Goal: Information Seeking & Learning: Understand process/instructions

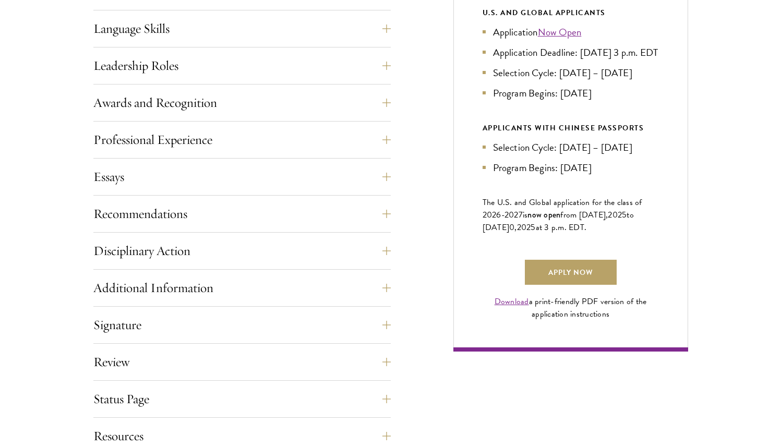
scroll to position [542, 0]
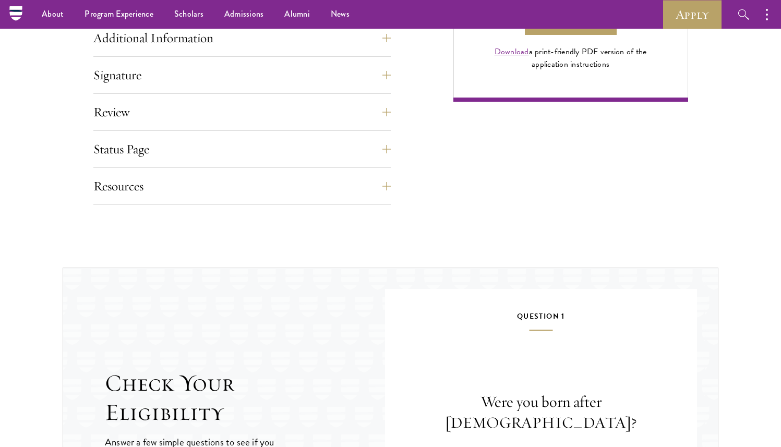
scroll to position [679, 0]
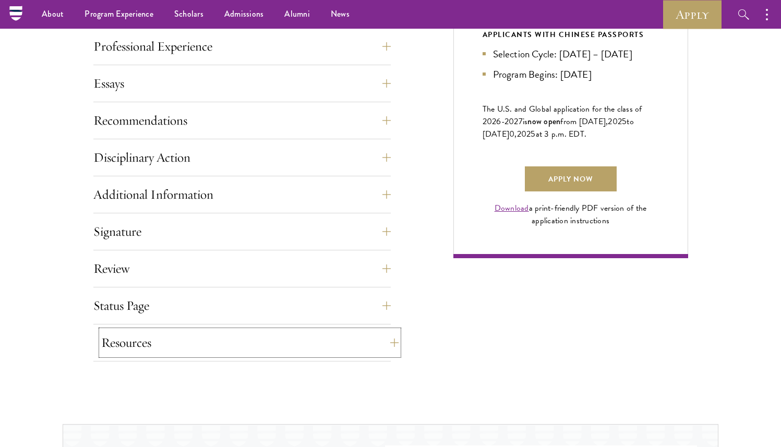
click at [140, 345] on button "Resources" at bounding box center [249, 342] width 297 height 25
click at [148, 269] on button "Review" at bounding box center [249, 268] width 297 height 25
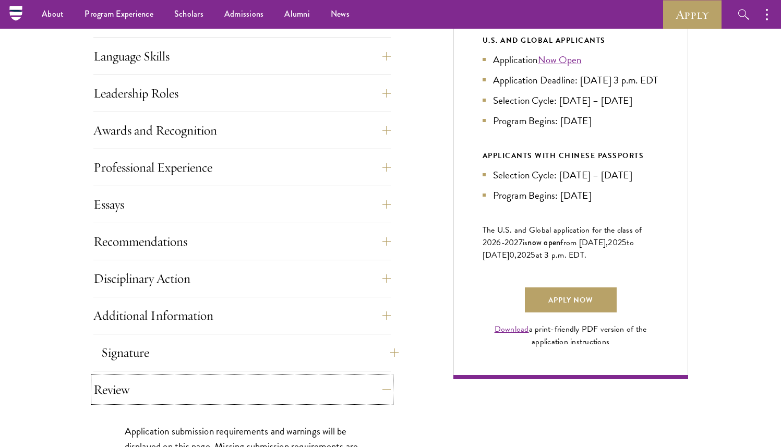
scroll to position [518, 0]
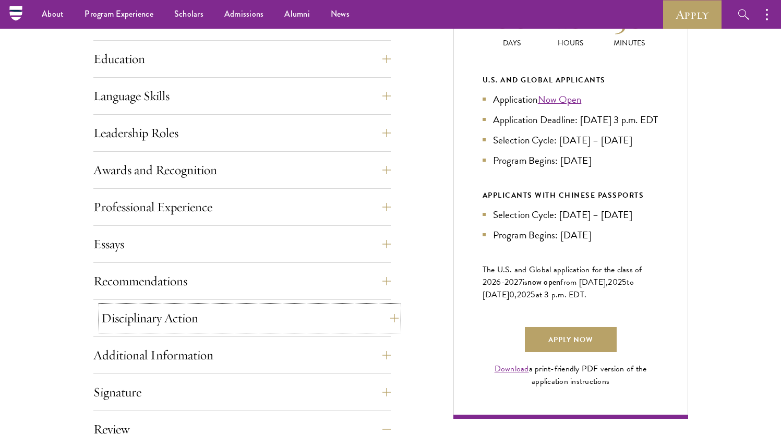
click at [137, 330] on button "Disciplinary Action" at bounding box center [249, 318] width 297 height 25
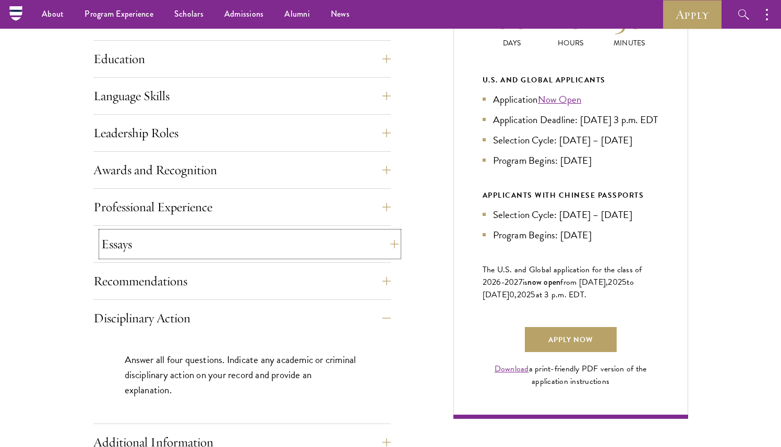
click at [150, 242] on button "Essays" at bounding box center [249, 244] width 297 height 25
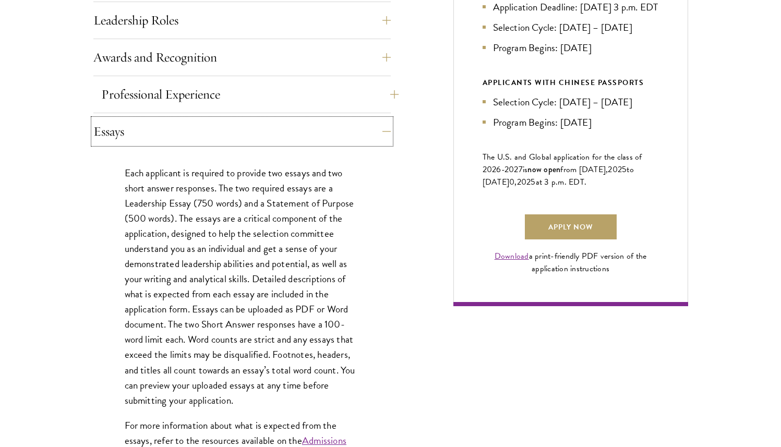
scroll to position [633, 0]
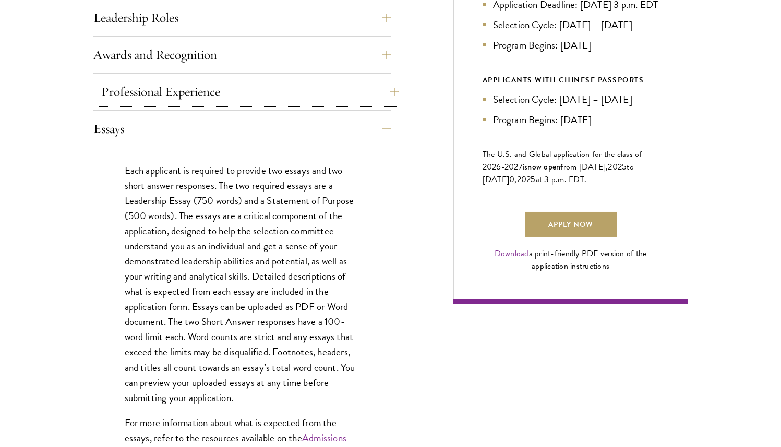
click at [171, 93] on button "Professional Experience" at bounding box center [249, 91] width 297 height 25
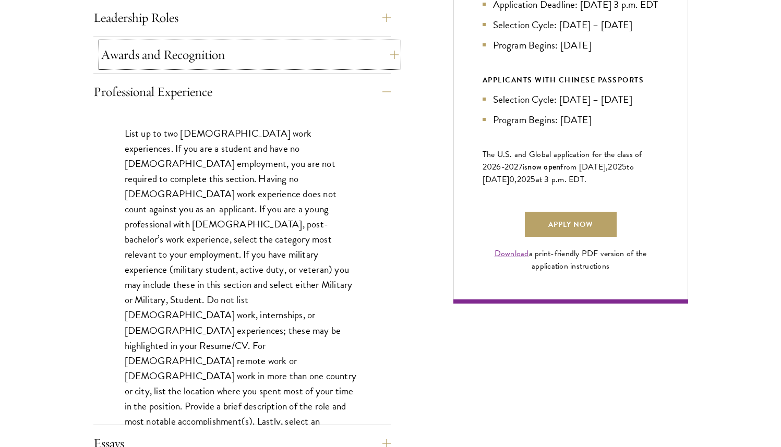
click at [201, 54] on button "Awards and Recognition" at bounding box center [249, 54] width 297 height 25
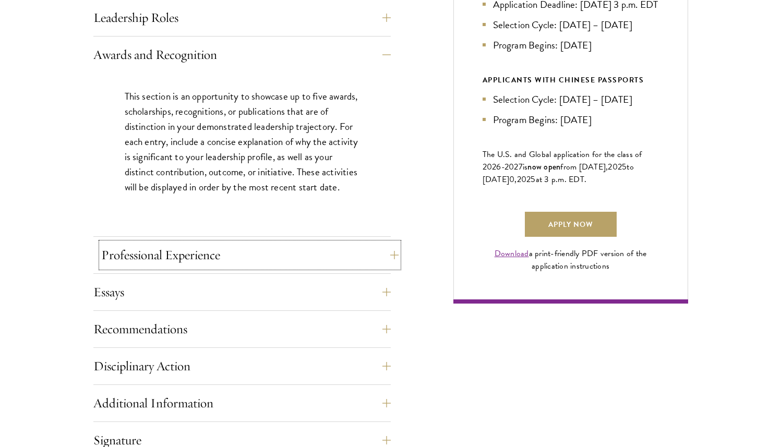
click at [186, 244] on button "Professional Experience" at bounding box center [249, 255] width 297 height 25
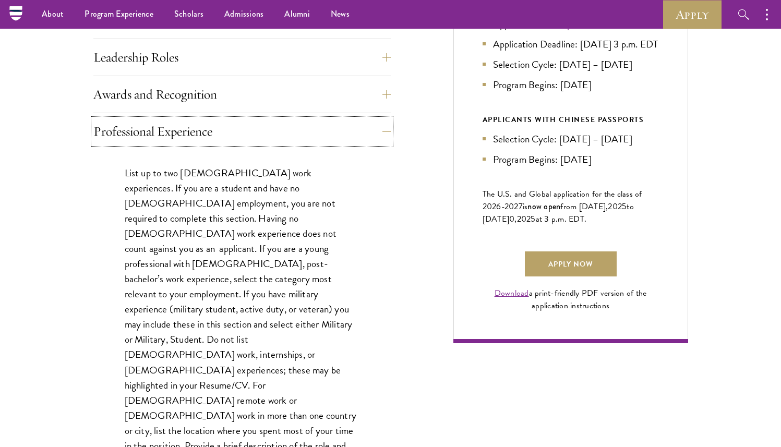
scroll to position [583, 0]
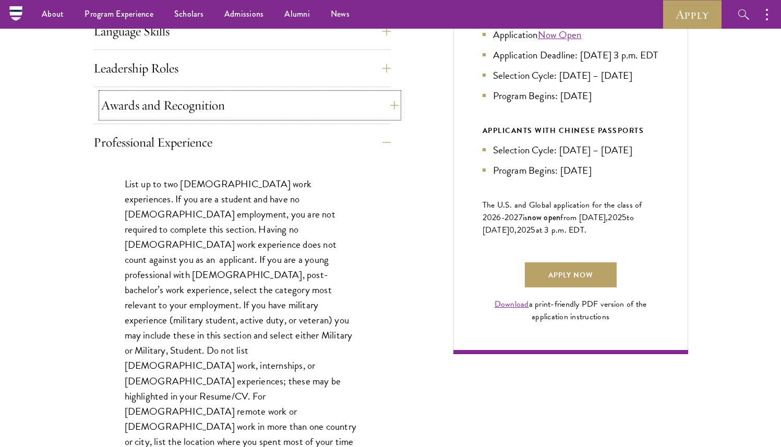
click at [149, 101] on button "Awards and Recognition" at bounding box center [249, 105] width 297 height 25
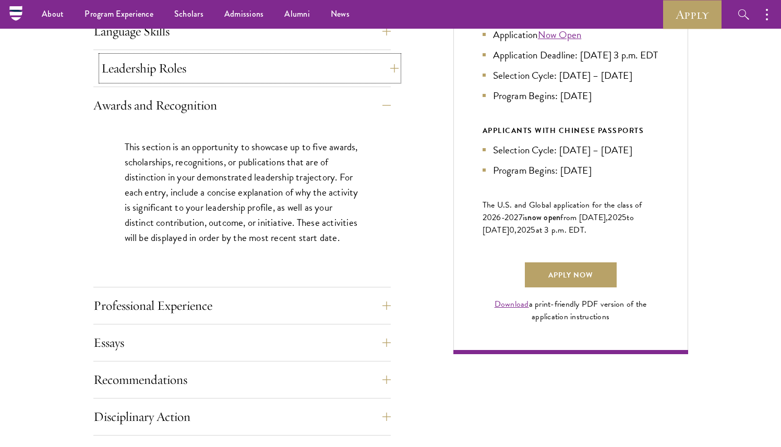
click at [160, 73] on button "Leadership Roles" at bounding box center [249, 68] width 297 height 25
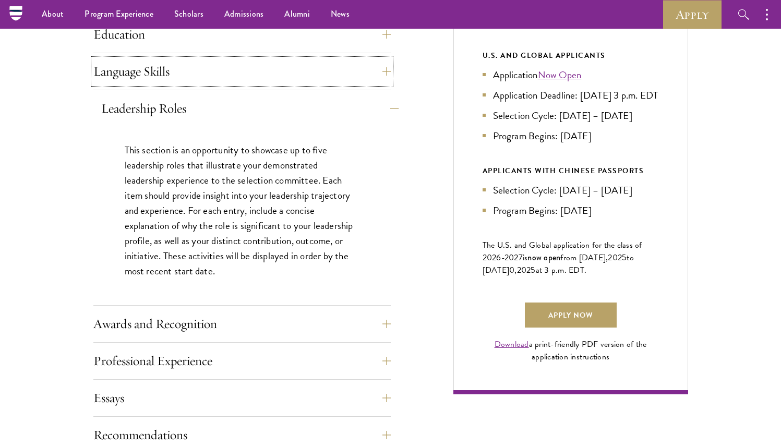
click at [160, 73] on button "Language Skills" at bounding box center [241, 71] width 297 height 25
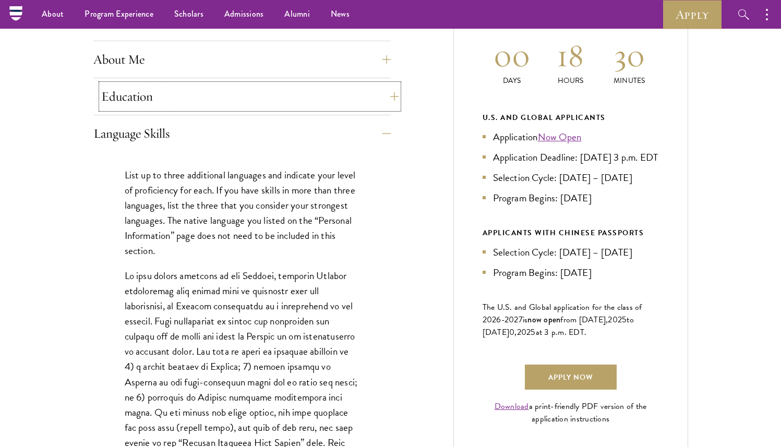
click at [138, 104] on button "Education" at bounding box center [249, 96] width 297 height 25
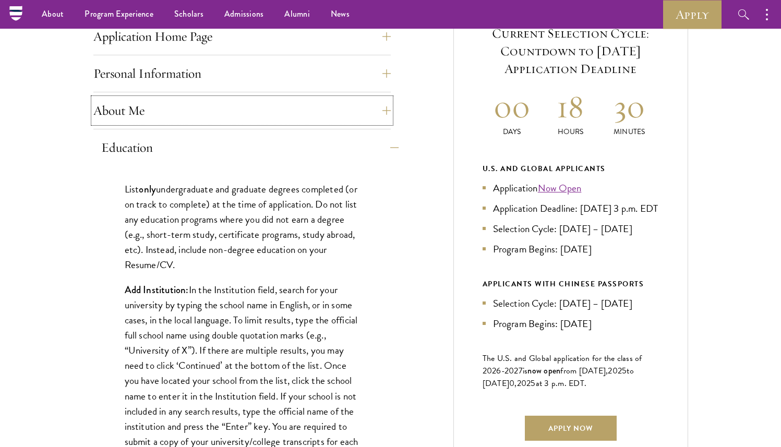
click at [138, 104] on button "About Me" at bounding box center [241, 110] width 297 height 25
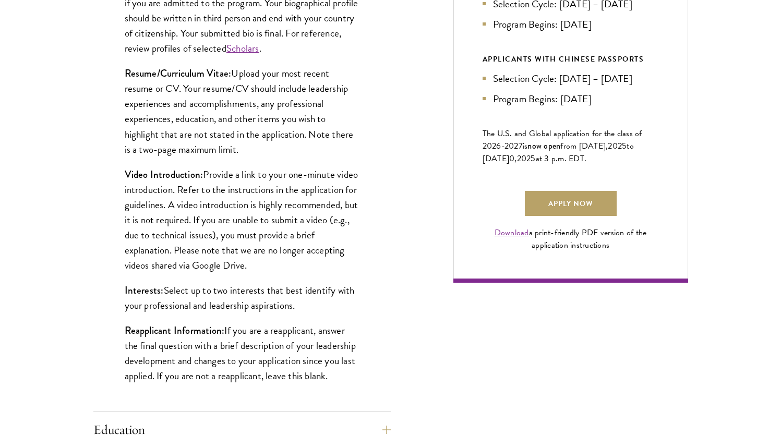
scroll to position [660, 0]
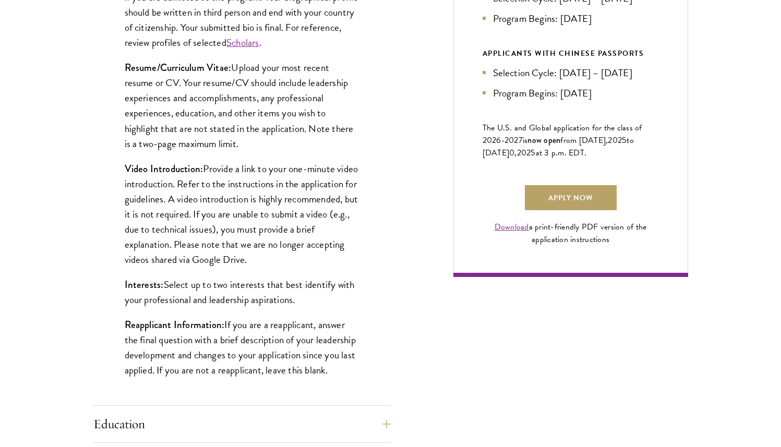
click at [254, 199] on p "Video Introduction: Provide a link to your one-minute video introduction. Refer…" at bounding box center [242, 214] width 235 height 106
click at [125, 164] on strong "Video Introduction:" at bounding box center [164, 169] width 79 height 14
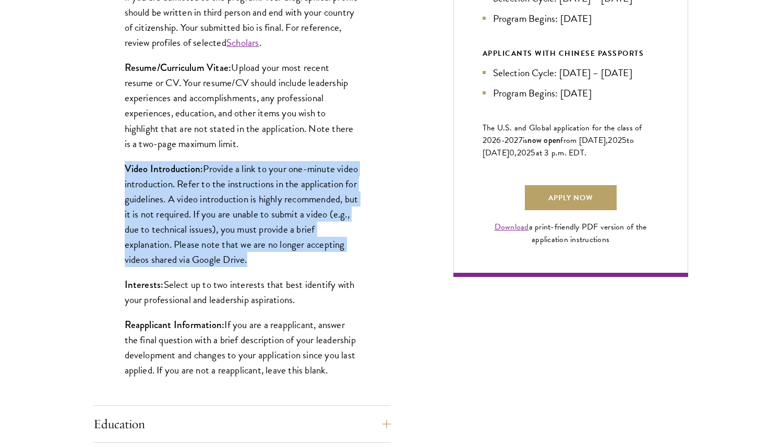
drag, startPoint x: 125, startPoint y: 164, endPoint x: 339, endPoint y: 265, distance: 237.1
click at [339, 265] on p "Video Introduction: Provide a link to your one-minute video introduction. Refer…" at bounding box center [242, 214] width 235 height 106
click at [340, 265] on p "Video Introduction: Provide a link to your one-minute video introduction. Refer…" at bounding box center [242, 214] width 235 height 106
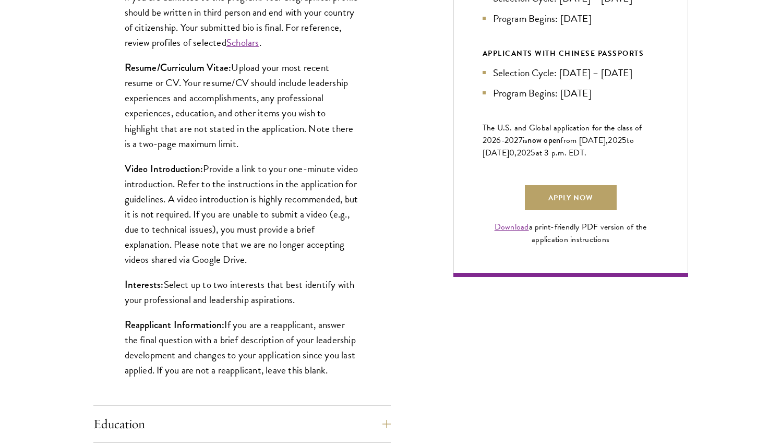
click at [340, 265] on p "Video Introduction: Provide a link to your one-minute video introduction. Refer…" at bounding box center [242, 214] width 235 height 106
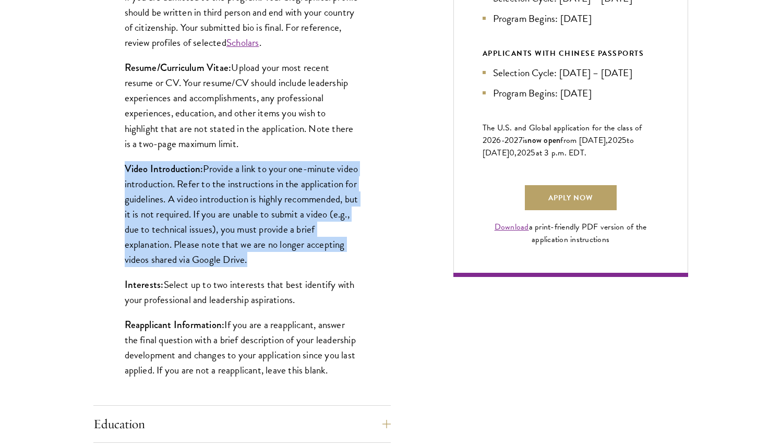
click at [239, 217] on p "Video Introduction: Provide a link to your one-minute video introduction. Refer…" at bounding box center [242, 214] width 235 height 106
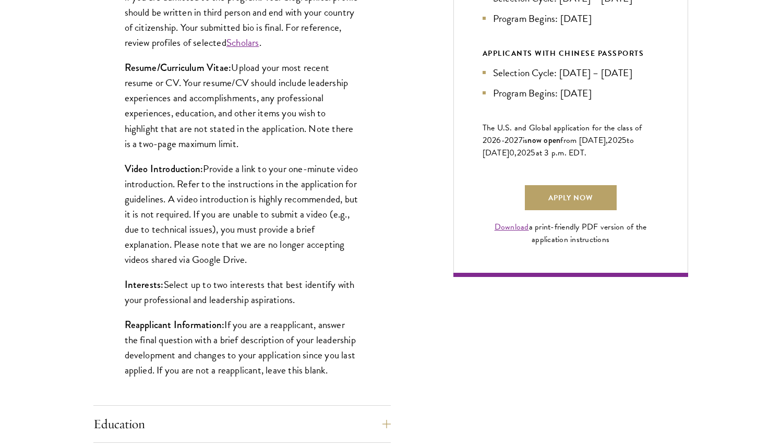
click at [239, 217] on p "Video Introduction: Provide a link to your one-minute video introduction. Refer…" at bounding box center [242, 214] width 235 height 106
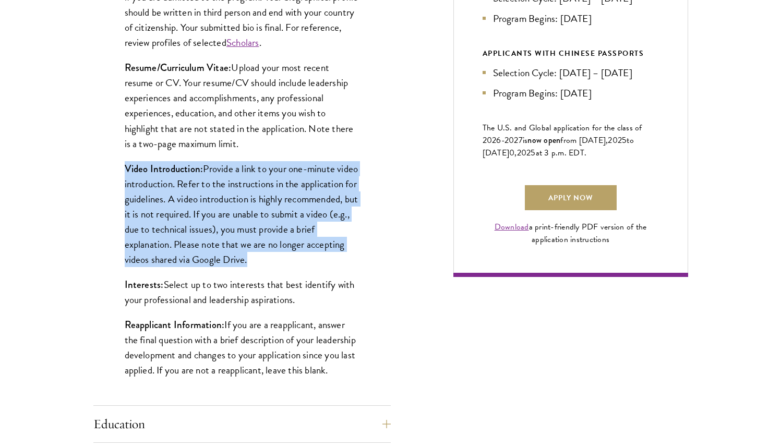
click at [239, 217] on p "Video Introduction: Provide a link to your one-minute video introduction. Refer…" at bounding box center [242, 214] width 235 height 106
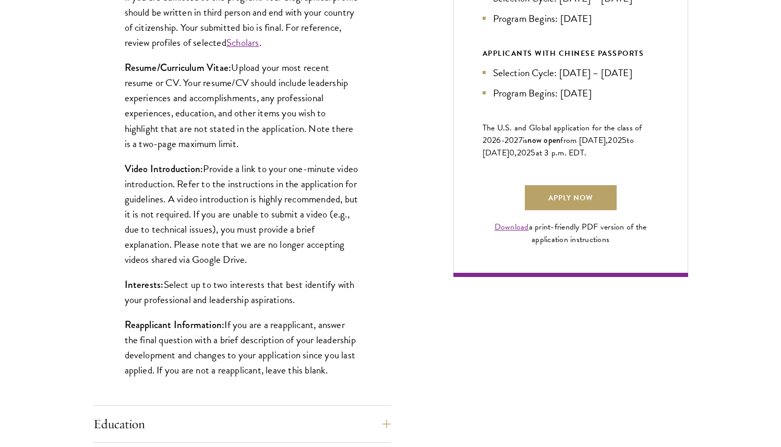
click at [239, 217] on p "Video Introduction: Provide a link to your one-minute video introduction. Refer…" at bounding box center [242, 214] width 235 height 106
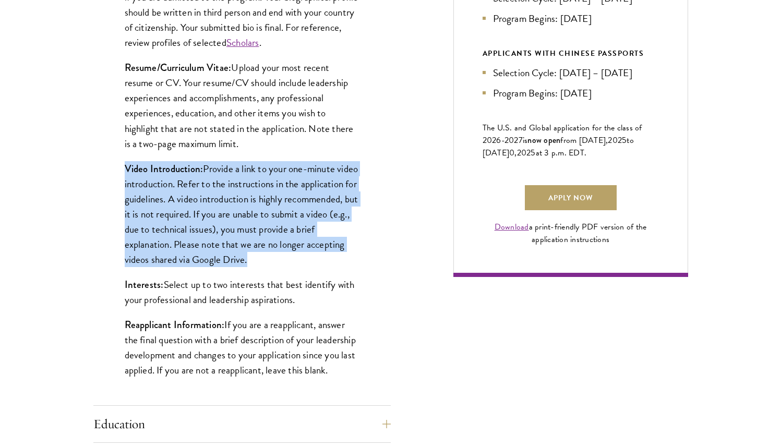
click at [305, 186] on p "Video Introduction: Provide a link to your one-minute video introduction. Refer…" at bounding box center [242, 214] width 235 height 106
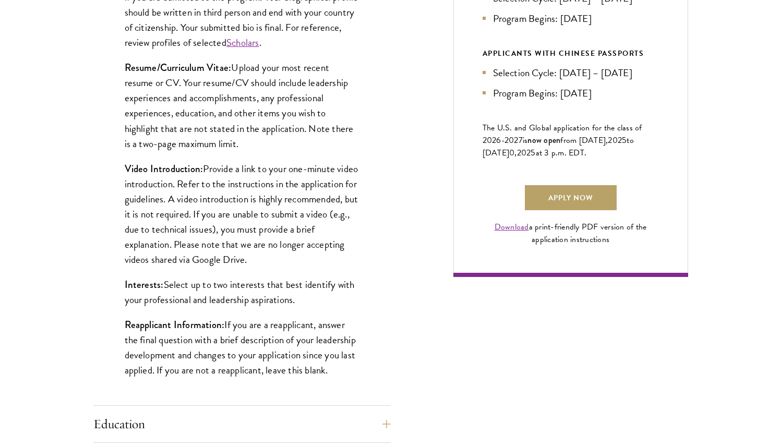
click at [305, 186] on p "Video Introduction: Provide a link to your one-minute video introduction. Refer…" at bounding box center [242, 214] width 235 height 106
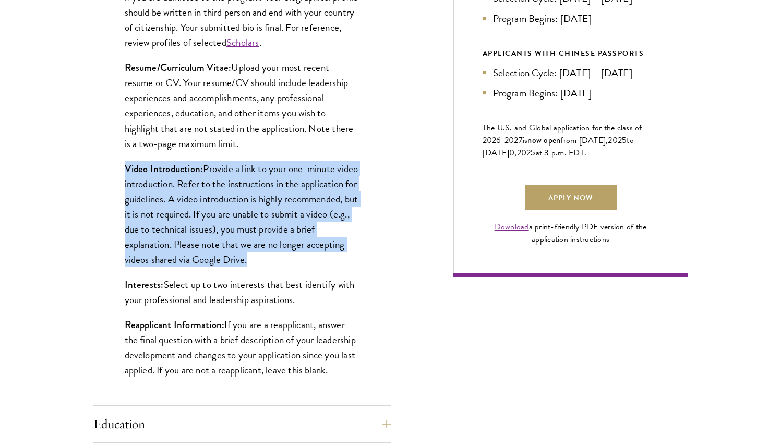
click at [272, 210] on p "Video Introduction: Provide a link to your one-minute video introduction. Refer…" at bounding box center [242, 214] width 235 height 106
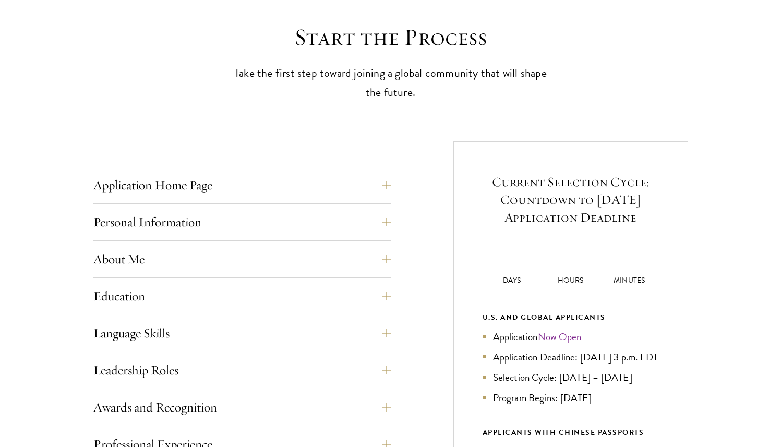
scroll to position [377, 0]
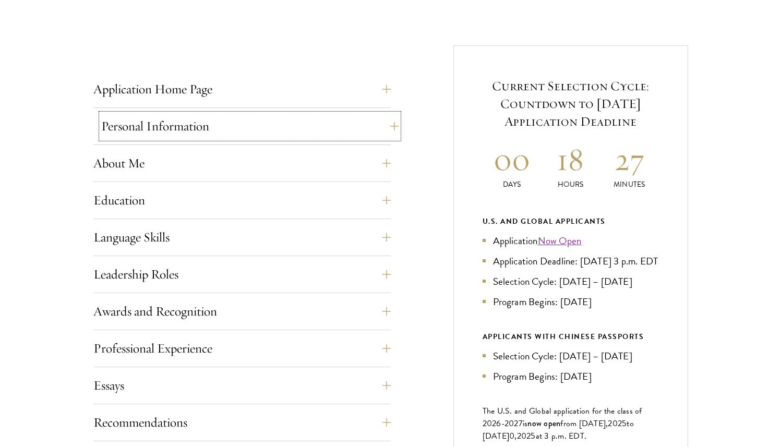
click at [224, 124] on button "Personal Information" at bounding box center [249, 126] width 297 height 25
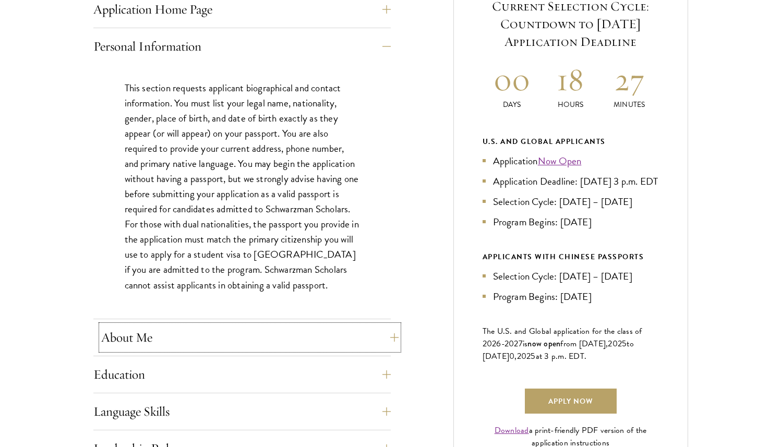
click at [175, 339] on button "About Me" at bounding box center [249, 337] width 297 height 25
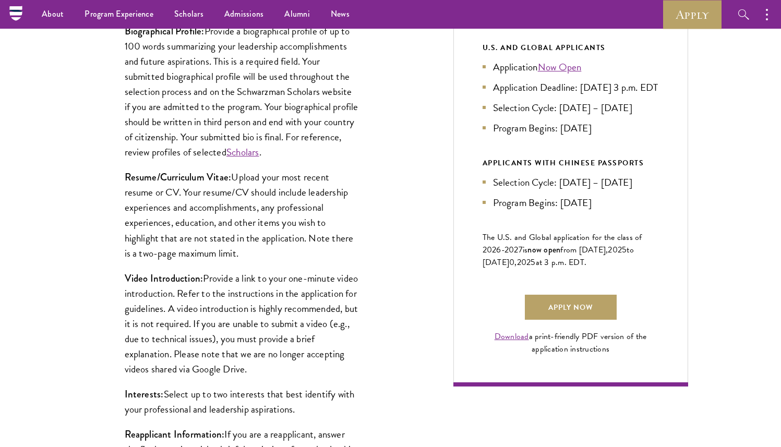
scroll to position [549, 0]
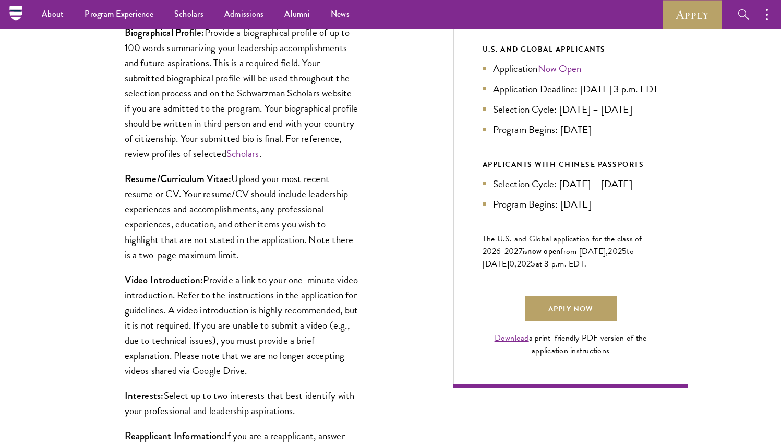
click at [216, 234] on p "Resume/Curriculum Vitae: Upload your most recent resume or CV. Your resume/CV s…" at bounding box center [242, 216] width 235 height 91
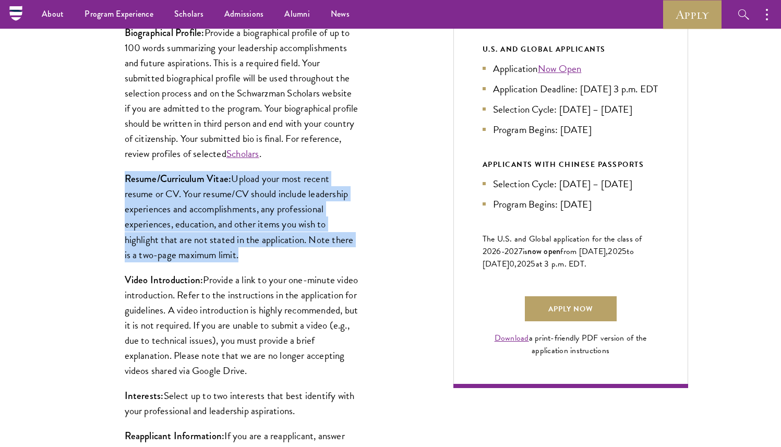
click at [216, 234] on p "Resume/Curriculum Vitae: Upload your most recent resume or CV. Your resume/CV s…" at bounding box center [242, 216] width 235 height 91
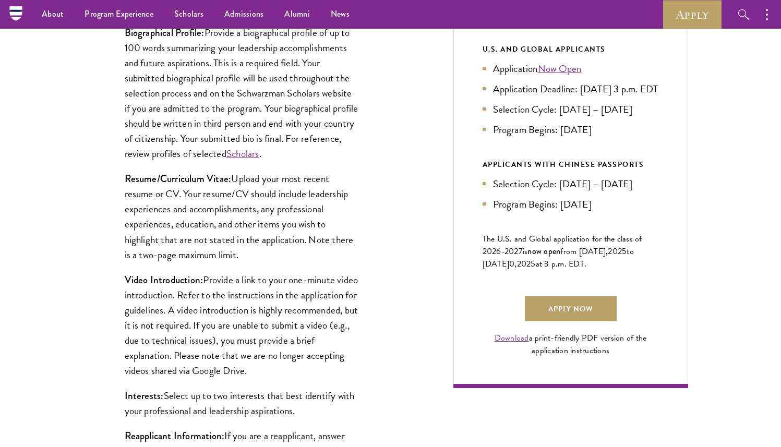
click at [216, 234] on p "Resume/Curriculum Vitae: Upload your most recent resume or CV. Your resume/CV s…" at bounding box center [242, 216] width 235 height 91
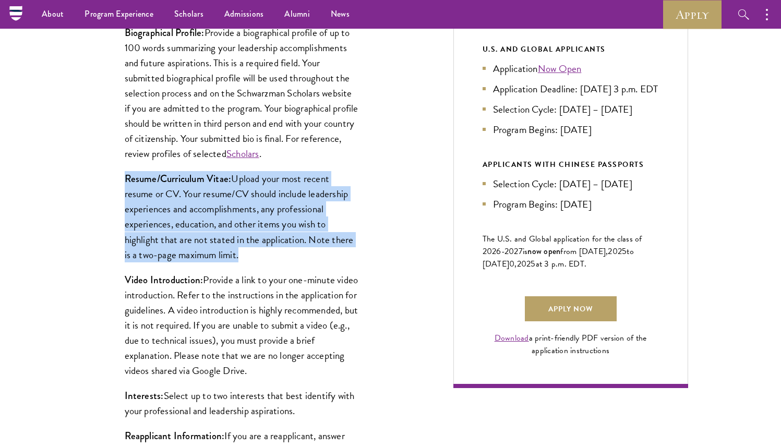
click at [216, 234] on p "Resume/Curriculum Vitae: Upload your most recent resume or CV. Your resume/CV s…" at bounding box center [242, 216] width 235 height 91
